Goal: Find specific page/section: Find specific page/section

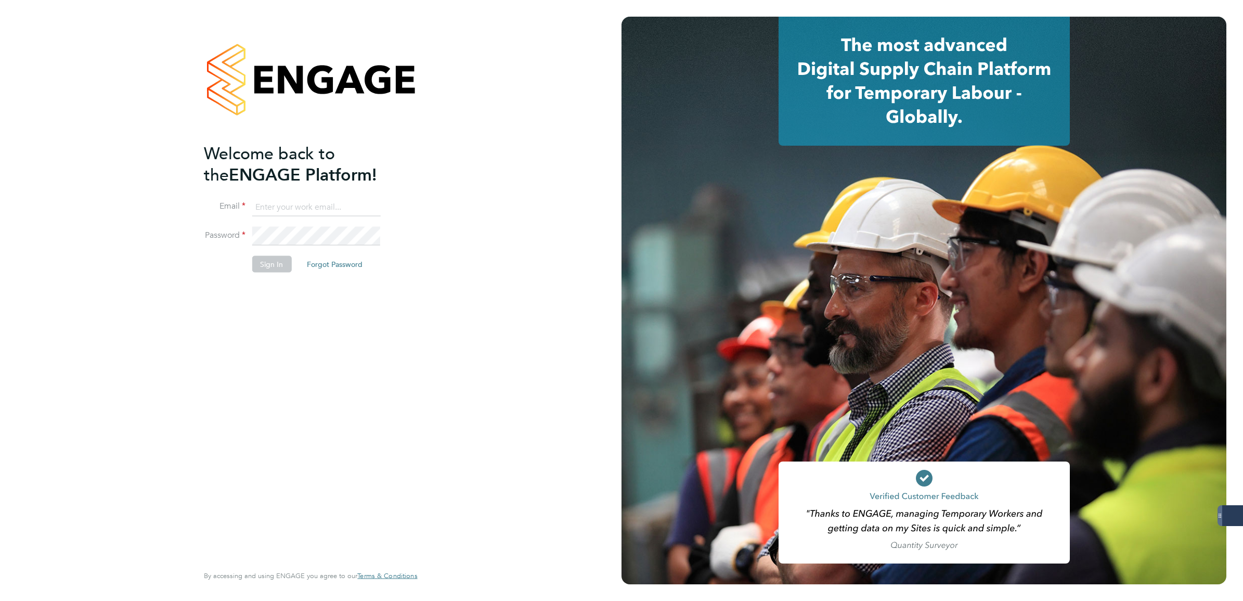
click at [370, 209] on keeper-lock "Open Keeper Popup" at bounding box center [370, 207] width 12 height 12
type input "[PERSON_NAME][EMAIL_ADDRESS][PERSON_NAME][DOMAIN_NAME]"
click at [283, 264] on button "Sign In" at bounding box center [272, 264] width 40 height 17
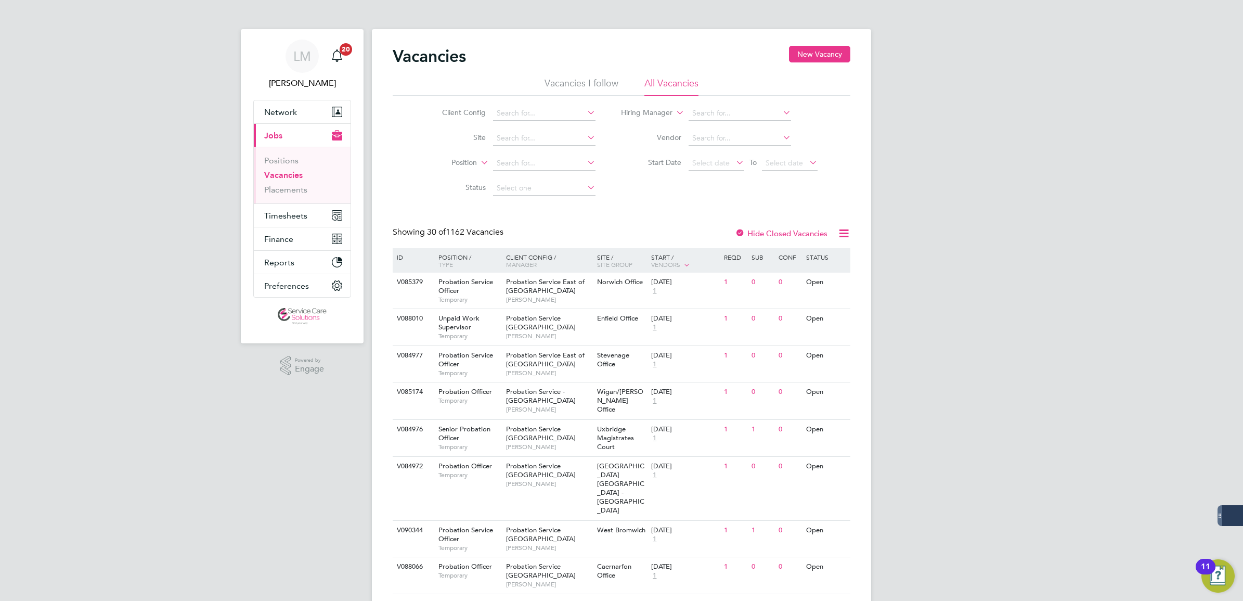
click at [542, 120] on li "Client Config" at bounding box center [511, 113] width 196 height 25
click at [542, 117] on input at bounding box center [544, 113] width 102 height 15
click at [560, 198] on li "A2 Dominion Housing Group" at bounding box center [560, 198] width 136 height 14
type input "A2Dominion Housing Group"
